Goal: Task Accomplishment & Management: Use online tool/utility

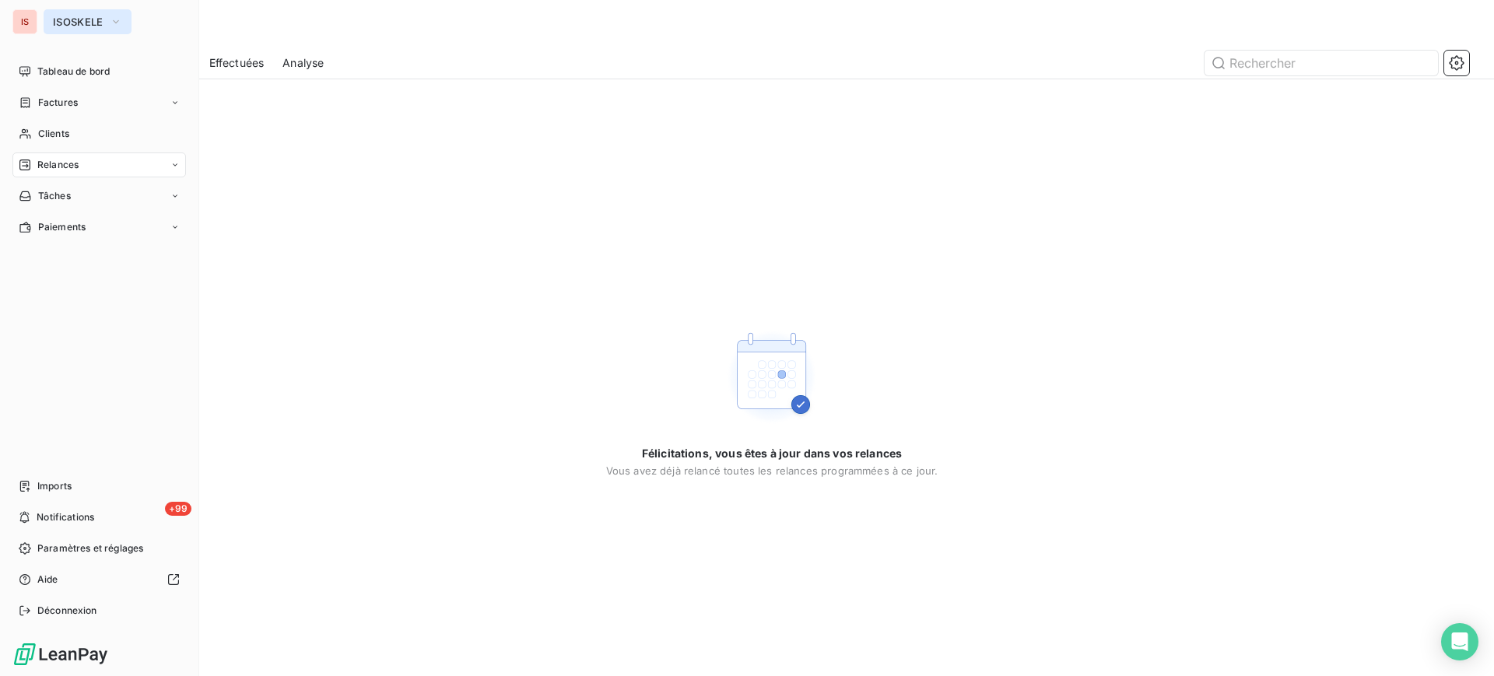
click at [75, 28] on button "ISOSKELE" at bounding box center [88, 21] width 88 height 25
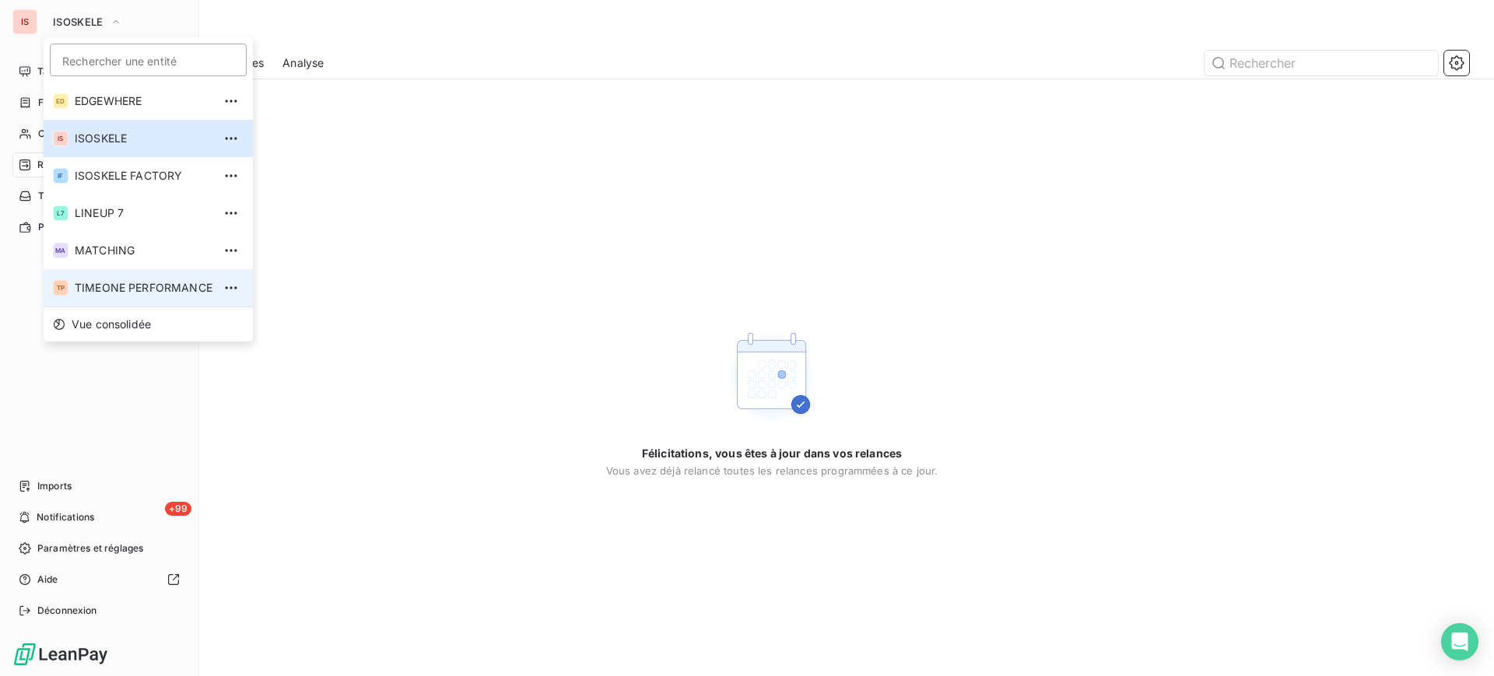
click at [150, 303] on li "TP TIMEONE PERFORMANCE" at bounding box center [148, 287] width 209 height 37
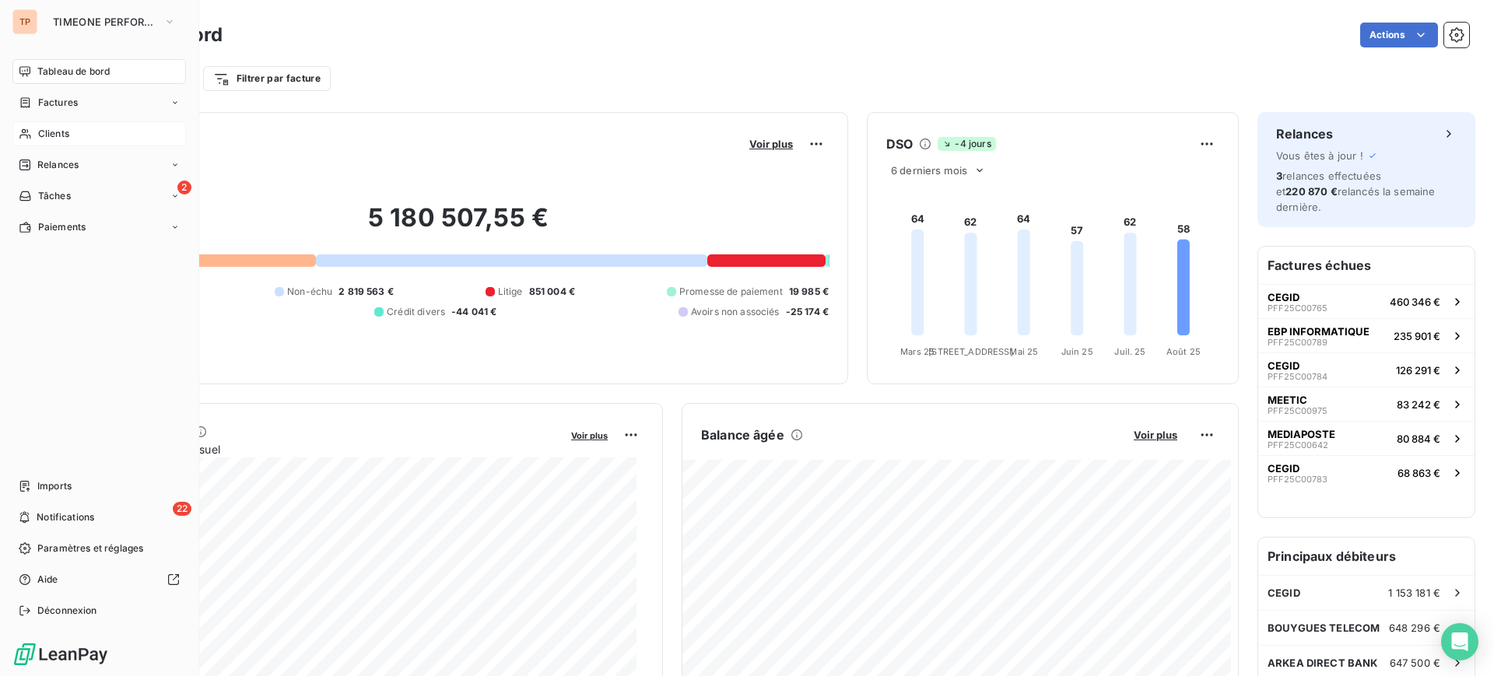
click at [62, 131] on span "Clients" at bounding box center [53, 134] width 31 height 14
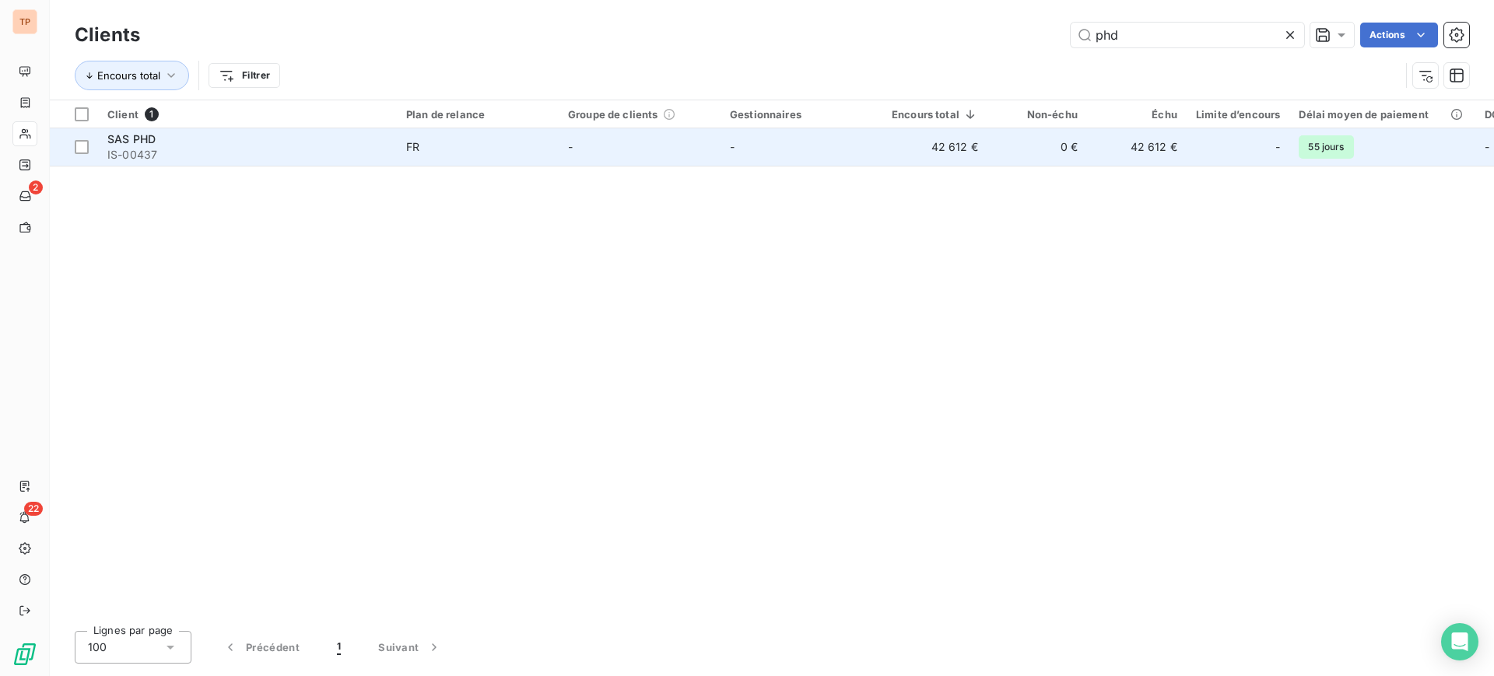
type input "phd"
click at [563, 159] on td "-" at bounding box center [640, 146] width 162 height 37
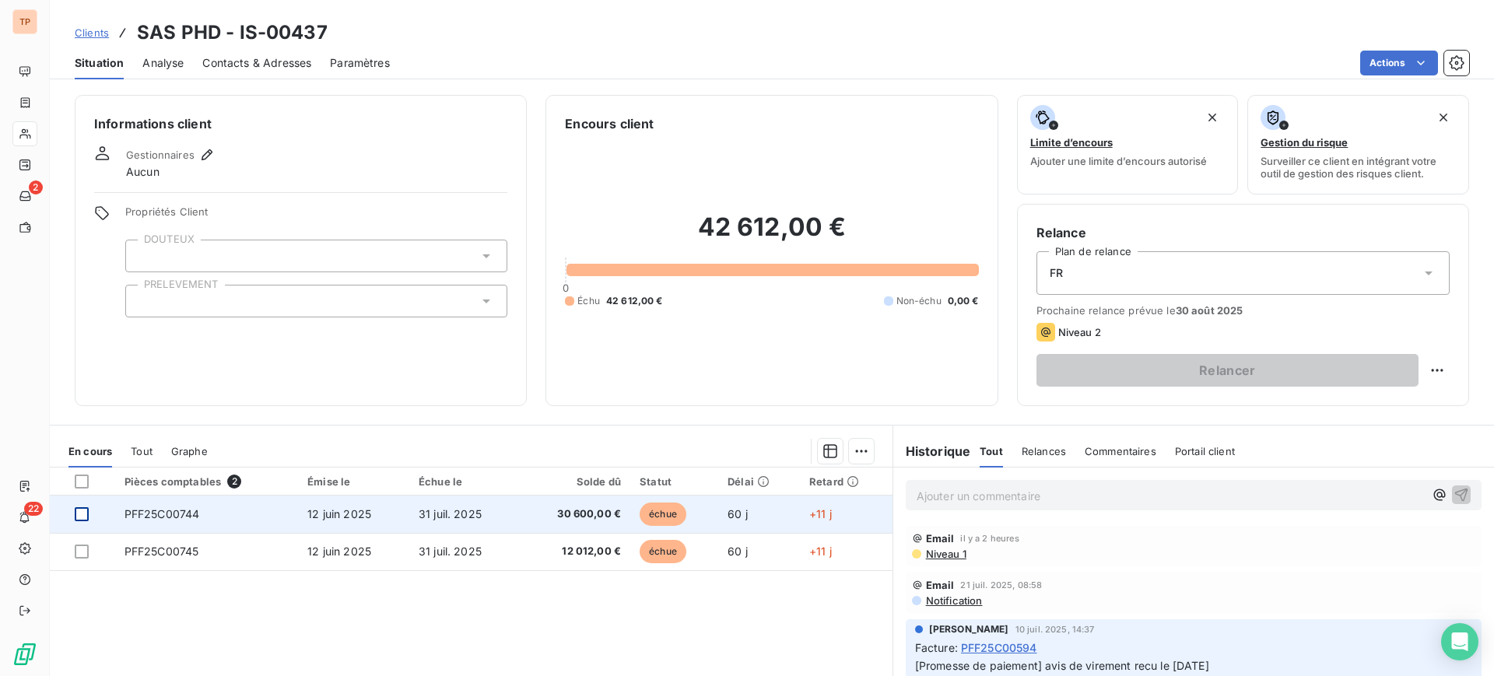
click at [79, 507] on div at bounding box center [82, 514] width 14 height 14
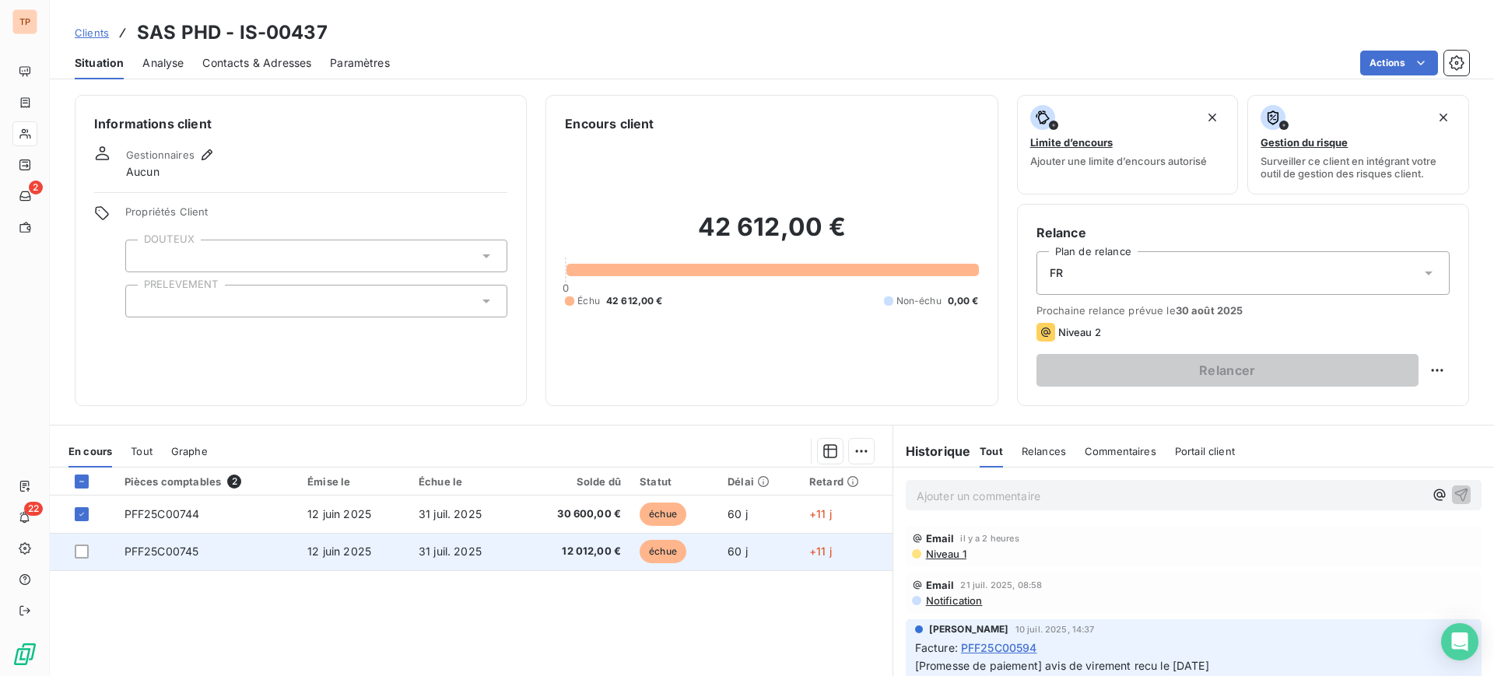
click at [81, 543] on td at bounding box center [82, 551] width 65 height 37
drag, startPoint x: 80, startPoint y: 548, endPoint x: 120, endPoint y: 543, distance: 40.0
click at [81, 548] on div at bounding box center [82, 552] width 14 height 14
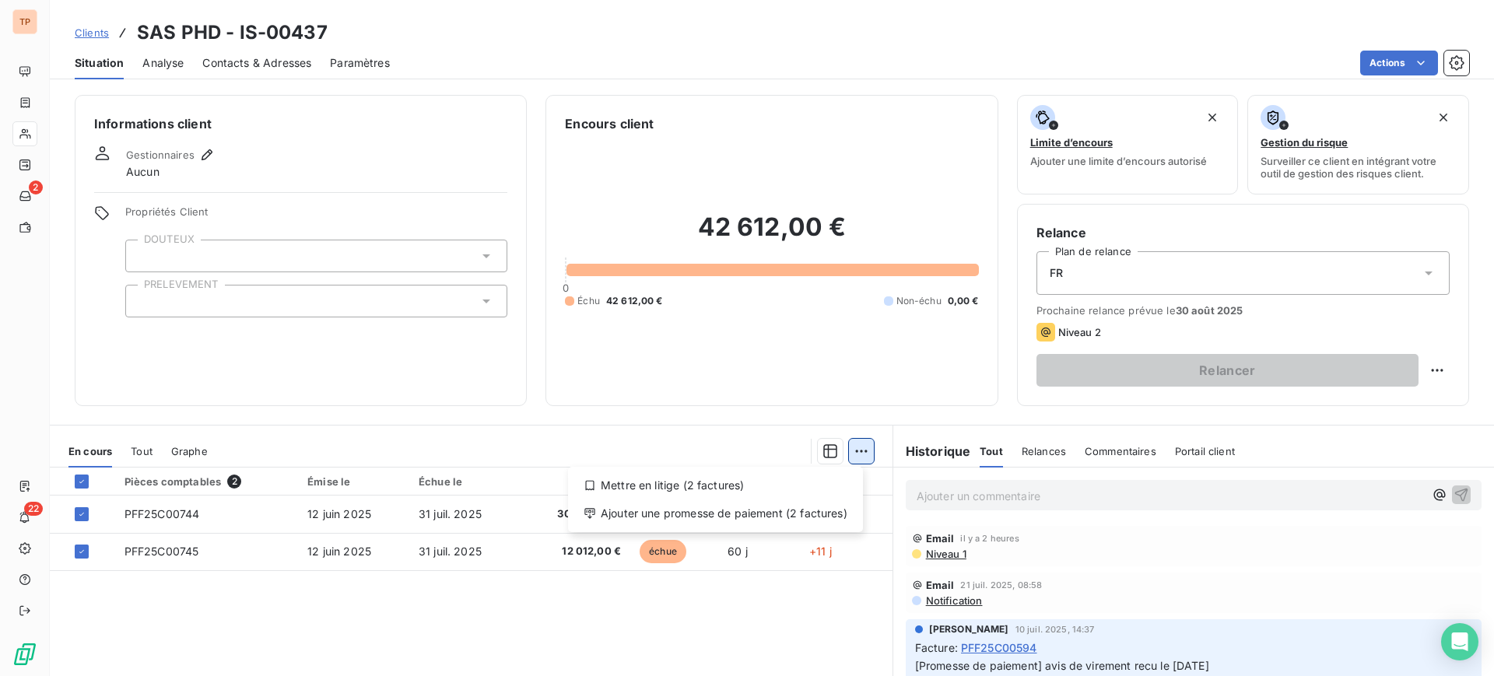
click at [854, 454] on html "TP 2 22 Clients SAS PHD - IS-00437 Situation Analyse Contacts & Adresses Paramè…" at bounding box center [747, 338] width 1494 height 676
click at [804, 511] on div "Ajouter une promesse de paiement (2 factures)" at bounding box center [715, 513] width 282 height 25
